Goal: Task Accomplishment & Management: Manage account settings

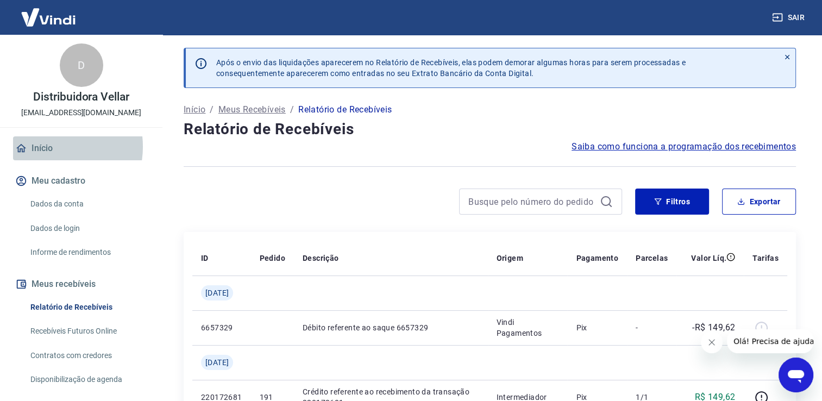
click at [47, 147] on link "Início" at bounding box center [81, 148] width 136 height 24
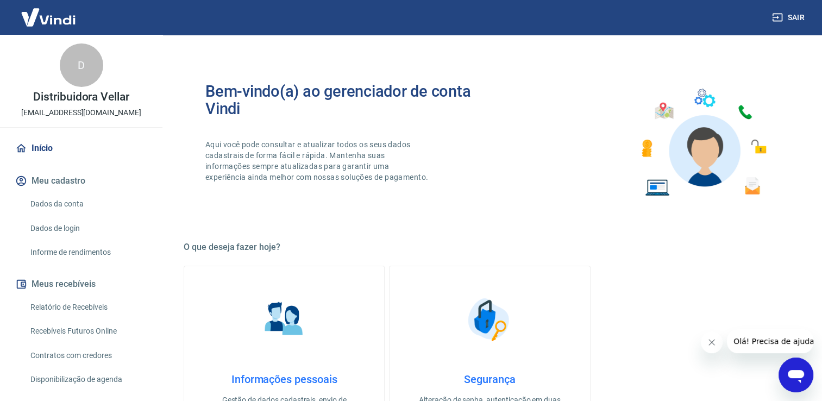
click at [72, 308] on link "Relatório de Recebíveis" at bounding box center [87, 307] width 123 height 22
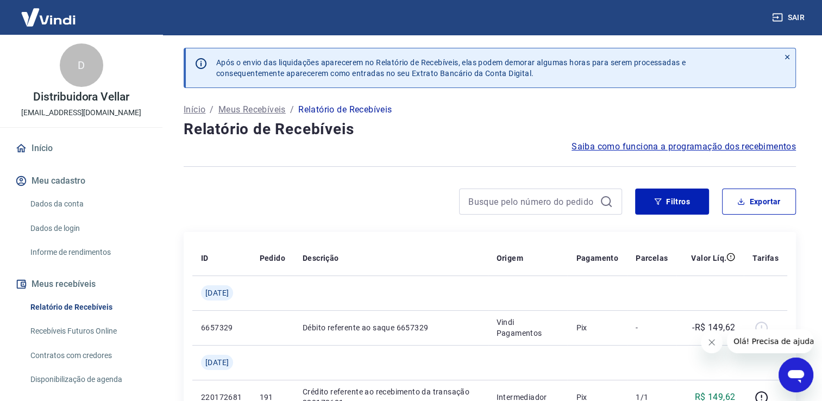
click at [80, 333] on link "Recebíveis Futuros Online" at bounding box center [87, 331] width 123 height 22
